Goal: Find specific page/section: Find specific page/section

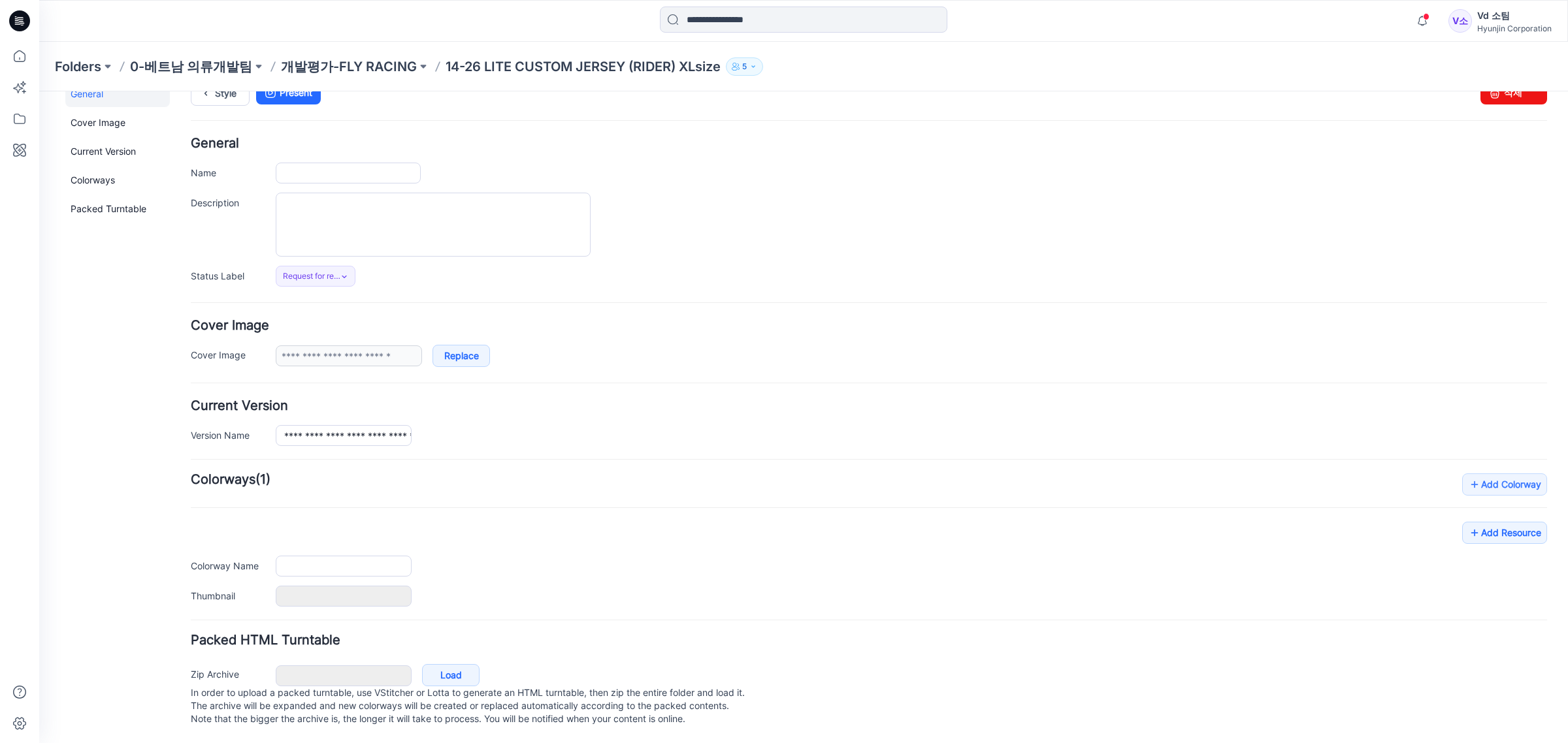
type input "**********"
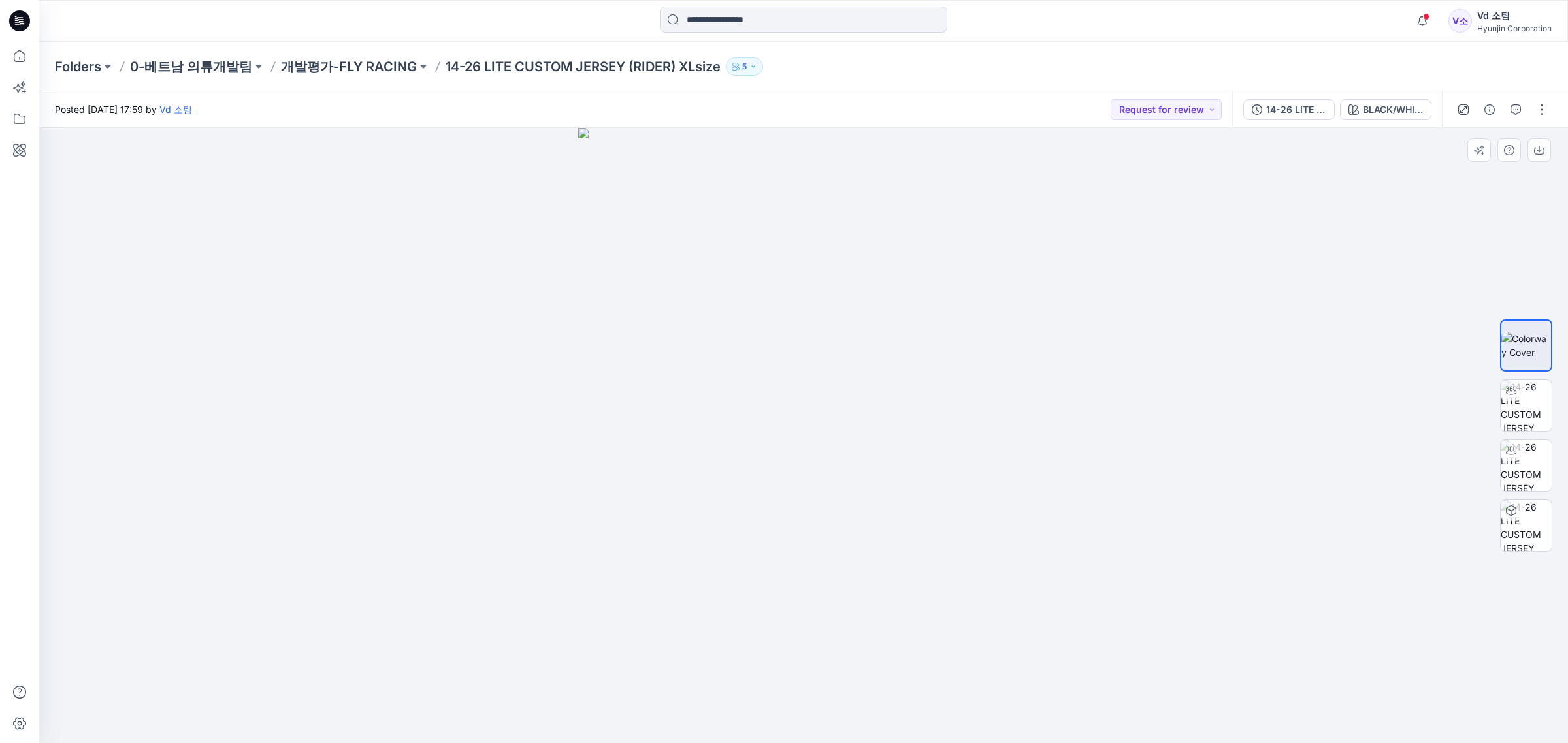
drag, startPoint x: 739, startPoint y: 439, endPoint x: 781, endPoint y: 437, distance: 42.0
click at [739, 439] on img at bounding box center [803, 435] width 450 height 616
drag, startPoint x: 967, startPoint y: 291, endPoint x: 1156, endPoint y: 305, distance: 189.5
click at [970, 291] on img at bounding box center [803, 435] width 450 height 616
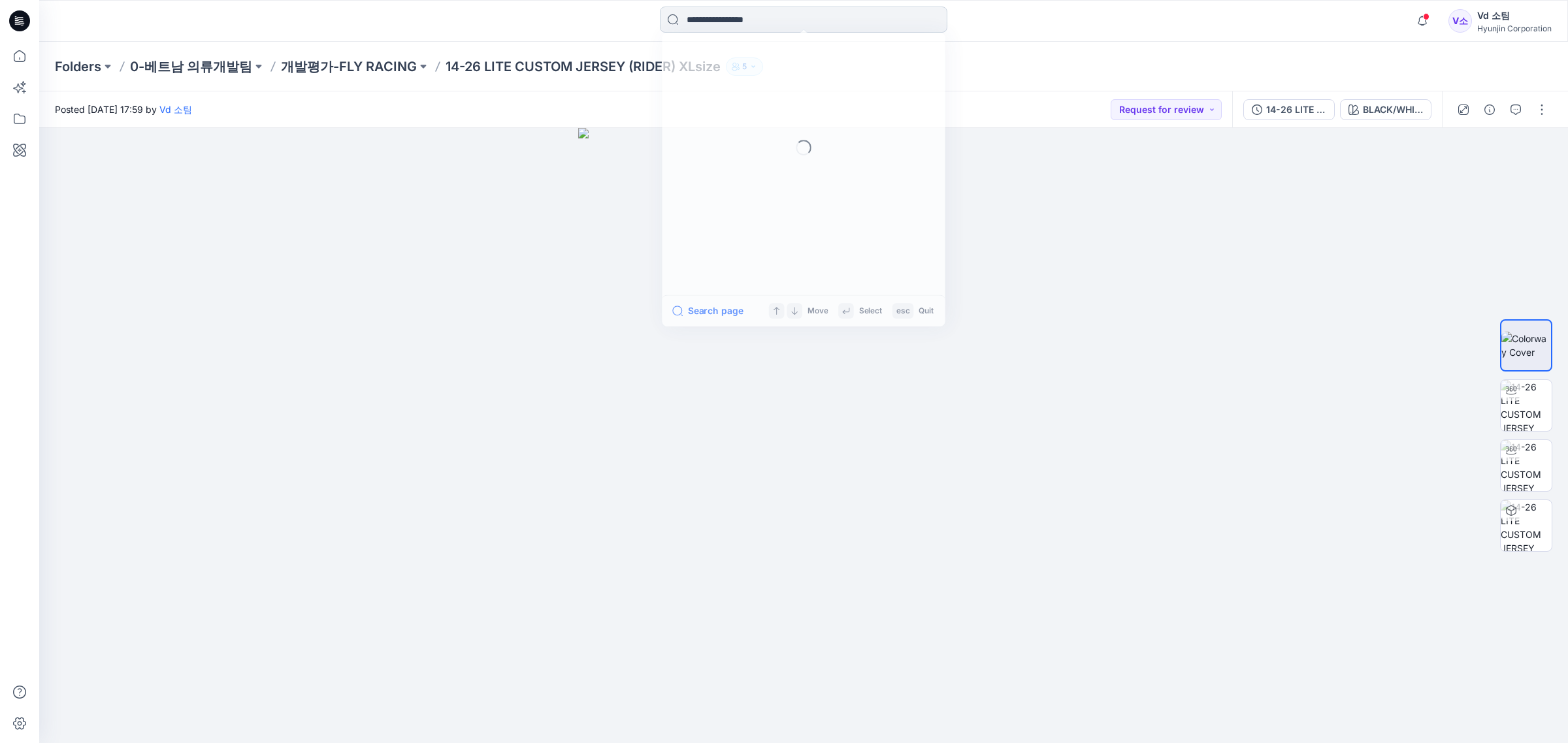
click at [722, 30] on input at bounding box center [803, 19] width 287 height 26
click at [743, 69] on link "lite" at bounding box center [804, 72] width 282 height 24
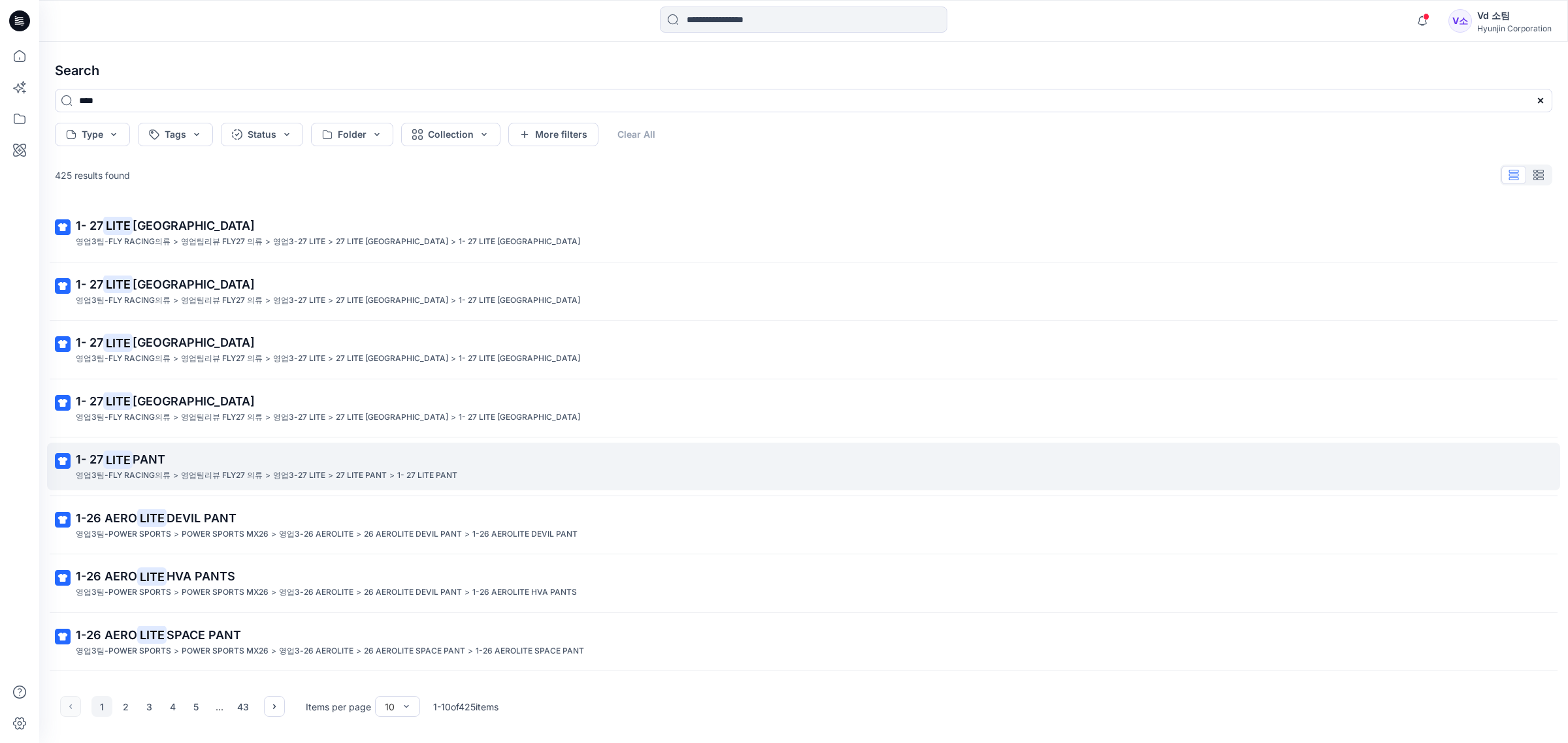
click at [135, 468] on span "1- 27 LITE PANT" at bounding box center [120, 460] width 90 height 19
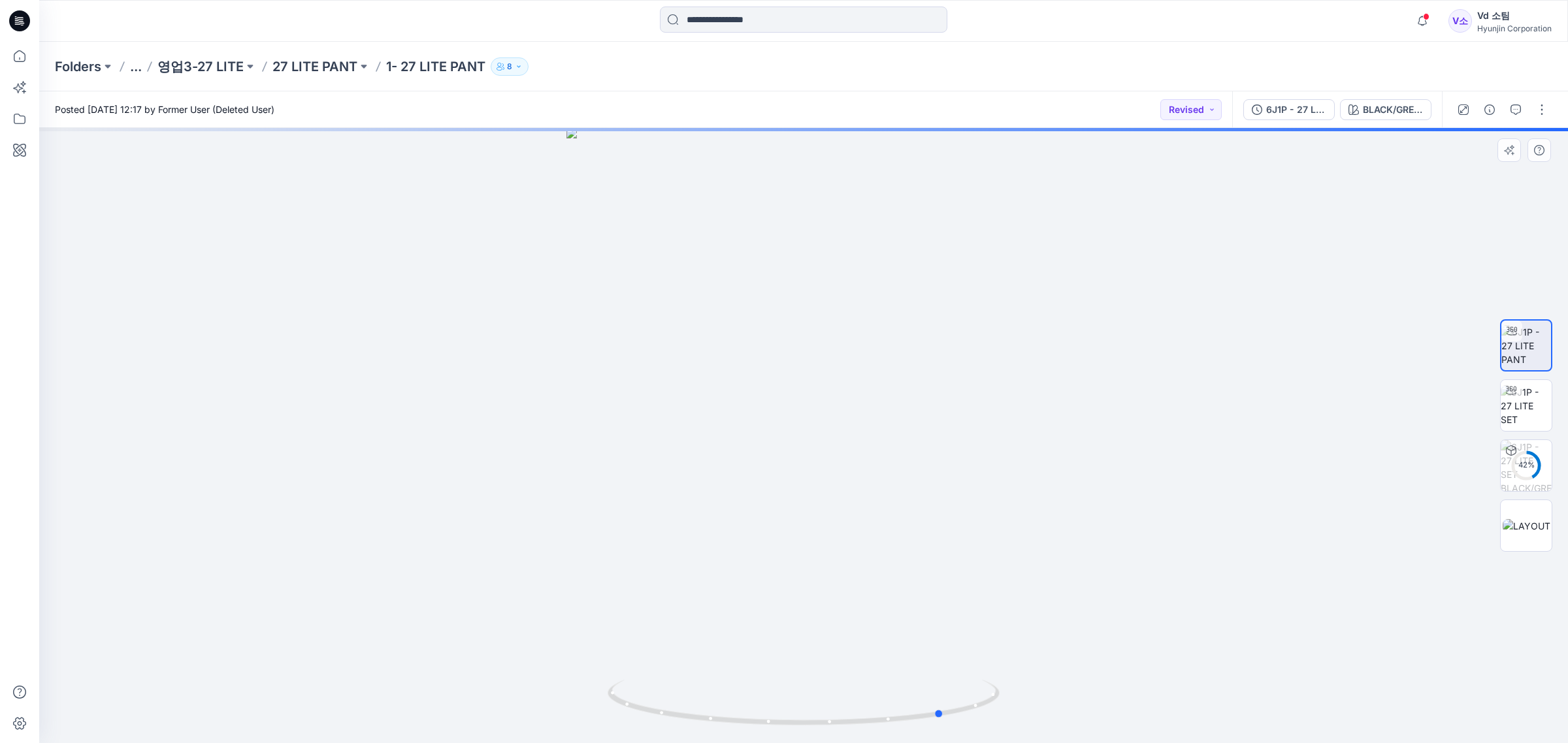
drag, startPoint x: 850, startPoint y: 716, endPoint x: 598, endPoint y: 714, distance: 252.0
click at [598, 714] on div at bounding box center [803, 435] width 1528 height 615
drag, startPoint x: 626, startPoint y: 697, endPoint x: 684, endPoint y: 697, distance: 58.0
click at [684, 697] on icon at bounding box center [805, 705] width 395 height 49
drag, startPoint x: 778, startPoint y: 392, endPoint x: 784, endPoint y: 593, distance: 201.1
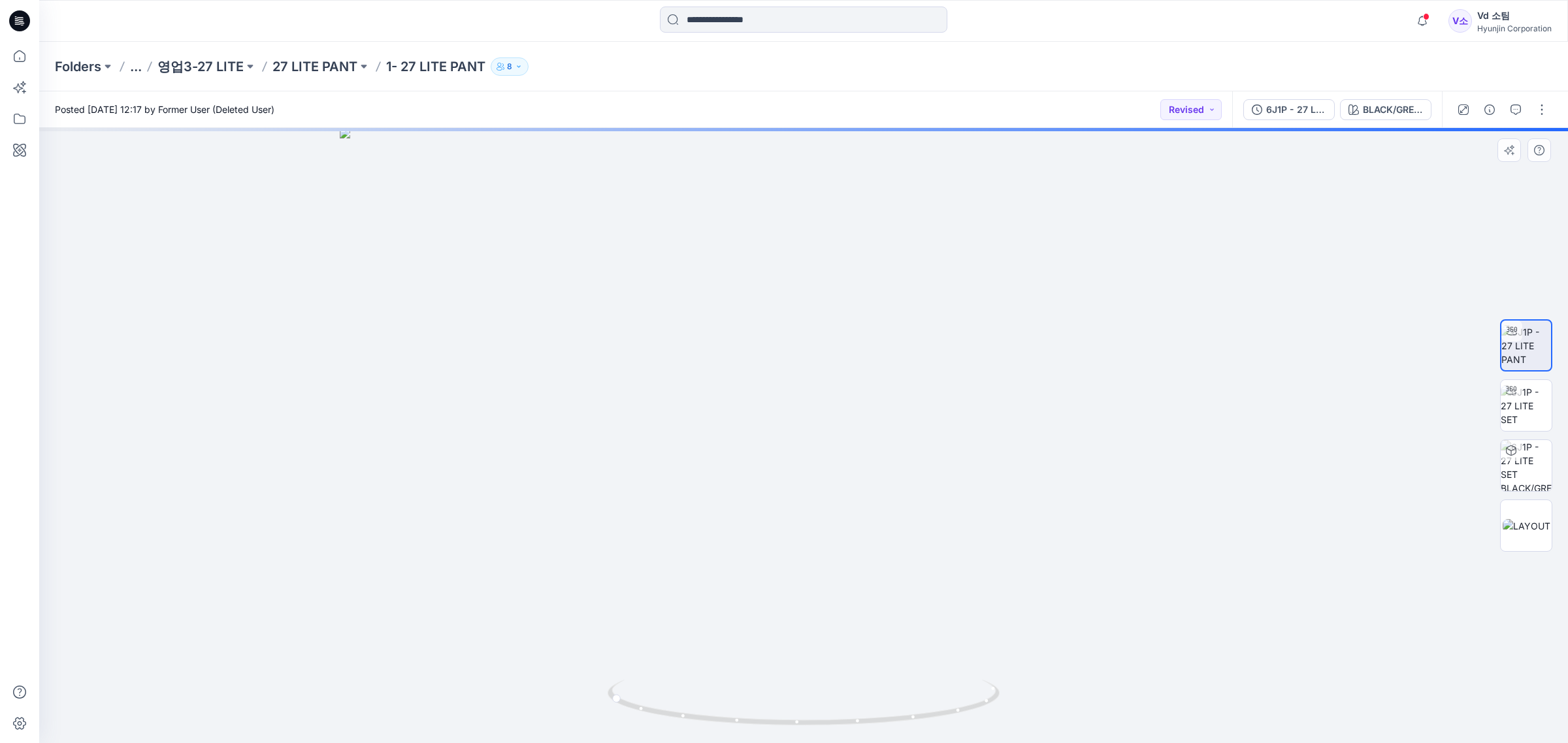
click at [784, 593] on img at bounding box center [804, 435] width 928 height 616
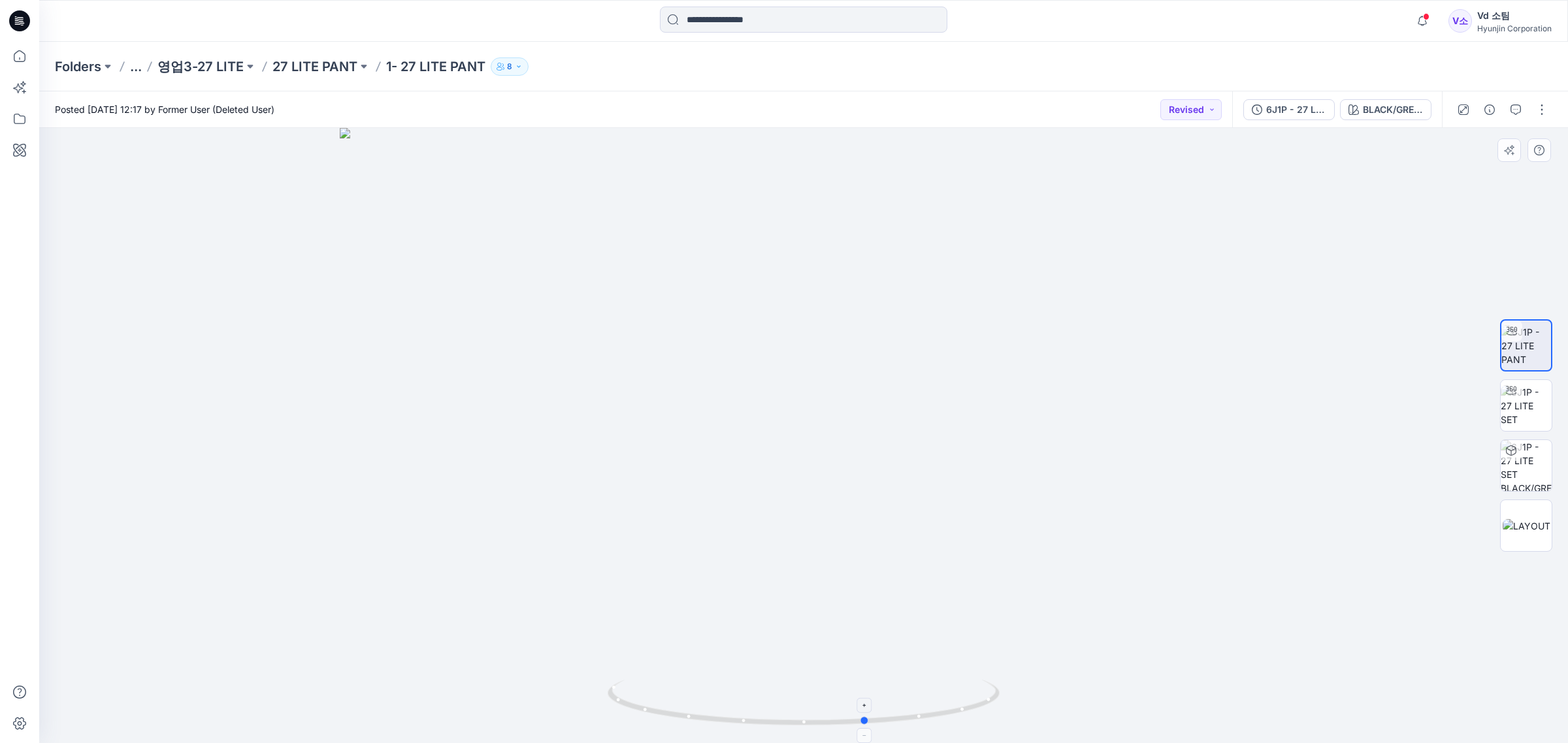
drag, startPoint x: 681, startPoint y: 699, endPoint x: 937, endPoint y: 711, distance: 256.3
click at [937, 711] on icon at bounding box center [805, 705] width 395 height 49
click at [1527, 410] on img at bounding box center [1526, 406] width 51 height 41
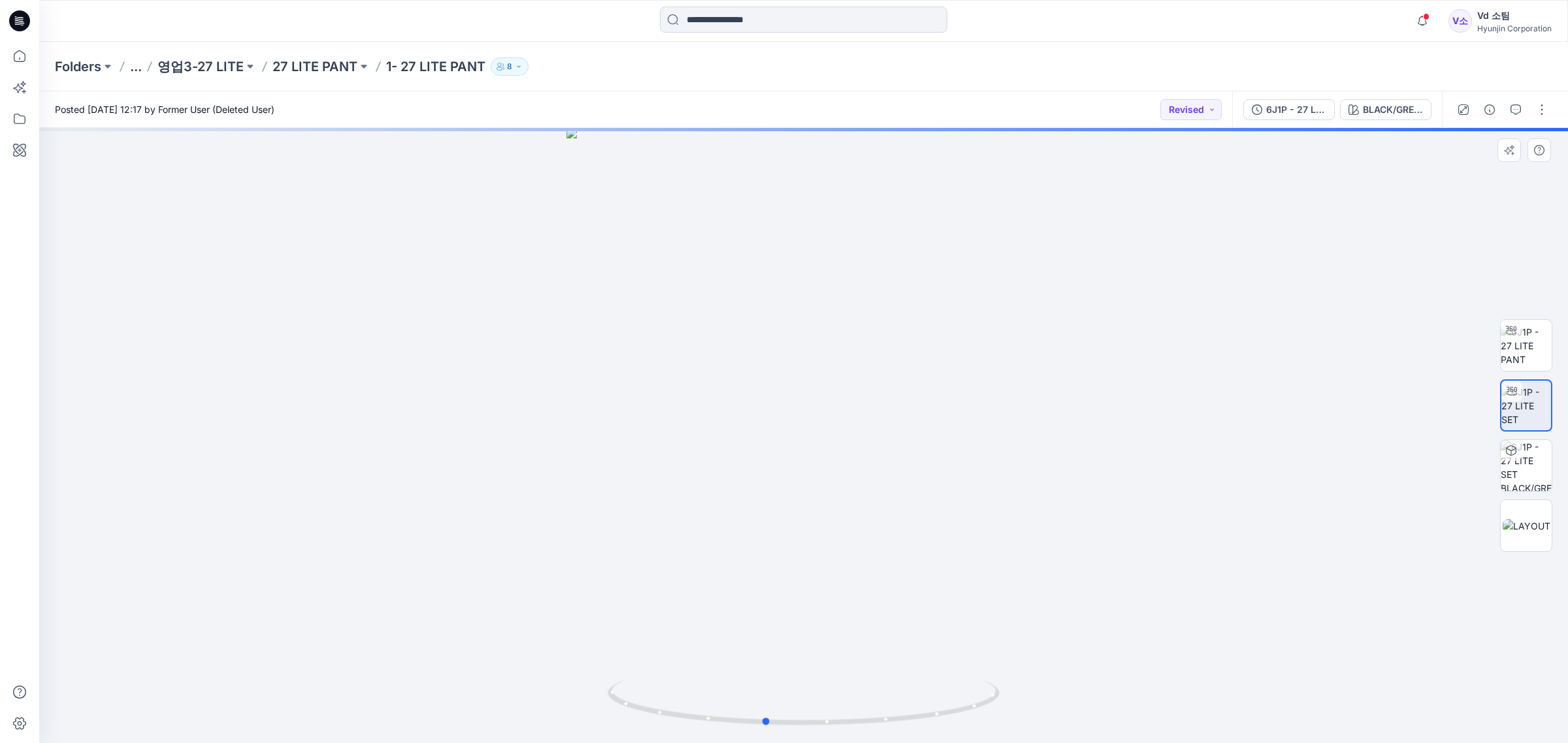
drag, startPoint x: 912, startPoint y: 689, endPoint x: 903, endPoint y: 661, distance: 29.4
click at [951, 669] on div at bounding box center [803, 435] width 1528 height 615
drag, startPoint x: 814, startPoint y: 579, endPoint x: 825, endPoint y: 582, distance: 11.4
click at [825, 582] on div at bounding box center [803, 435] width 1528 height 615
